Goal: Task Accomplishment & Management: Use online tool/utility

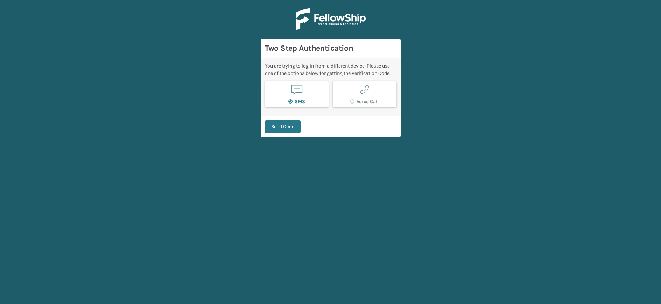
click at [407, 197] on main "Two Step Authentication You are trying to log in from a different device. Pleas…" at bounding box center [330, 152] width 661 height 304
click at [280, 125] on button "Send Code" at bounding box center [283, 126] width 36 height 13
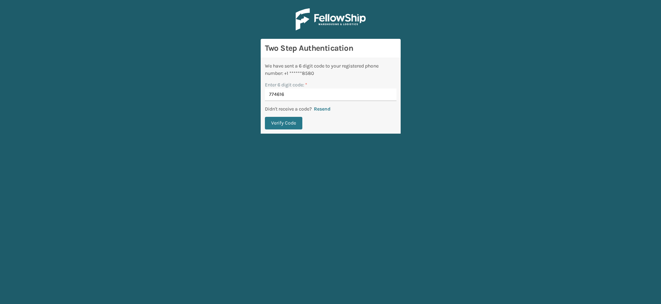
type input "774616"
click at [265, 117] on button "Verify Code" at bounding box center [283, 123] width 37 height 13
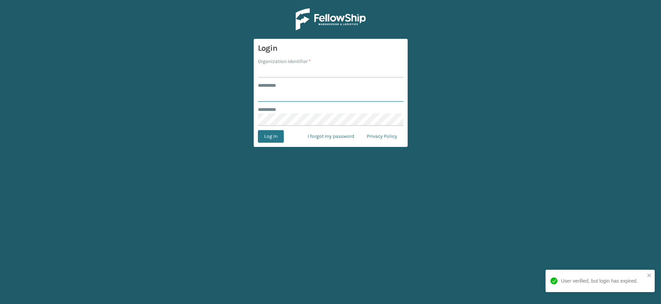
type input "********"
click at [323, 67] on input "Organization Identifier *" at bounding box center [331, 71] width 146 height 13
type input "MilliardLV"
click at [274, 139] on button "Log In" at bounding box center [271, 136] width 26 height 13
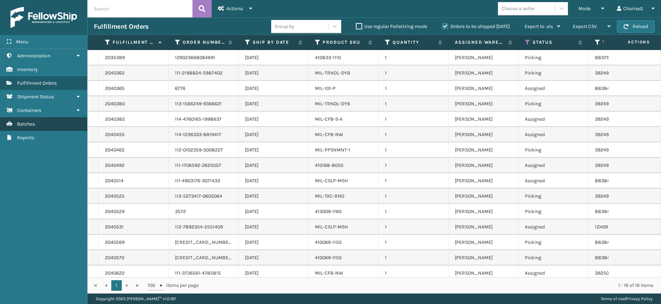
click at [32, 120] on link "Batches" at bounding box center [43, 124] width 87 height 14
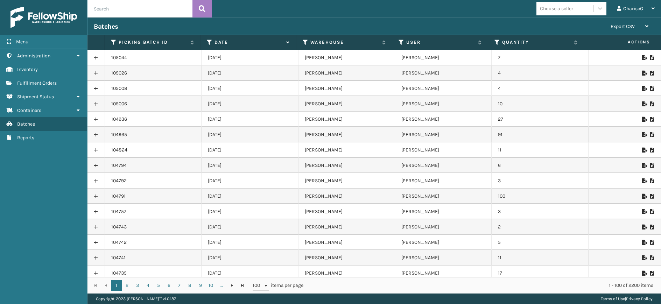
click at [642, 56] on icon at bounding box center [644, 57] width 4 height 5
click at [642, 72] on icon at bounding box center [644, 73] width 4 height 5
drag, startPoint x: 442, startPoint y: 17, endPoint x: 414, endPoint y: 4, distance: 31.6
click at [442, 17] on div "Choose a seller ChariseG Log Out" at bounding box center [437, 9] width 450 height 18
